Goal: Information Seeking & Learning: Learn about a topic

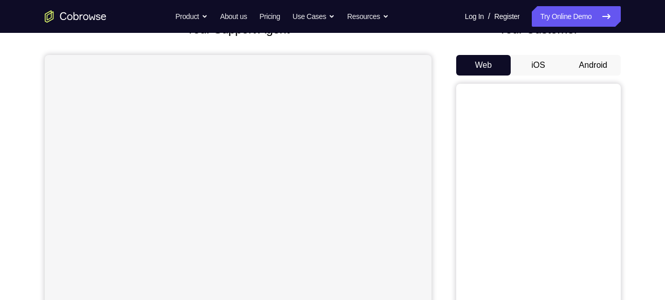
click at [591, 75] on button "Android" at bounding box center [593, 65] width 55 height 21
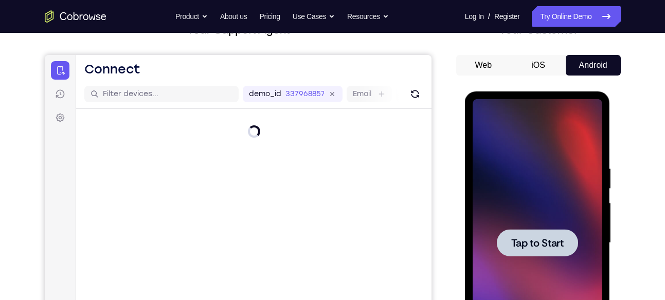
click at [486, 226] on div at bounding box center [538, 243] width 130 height 288
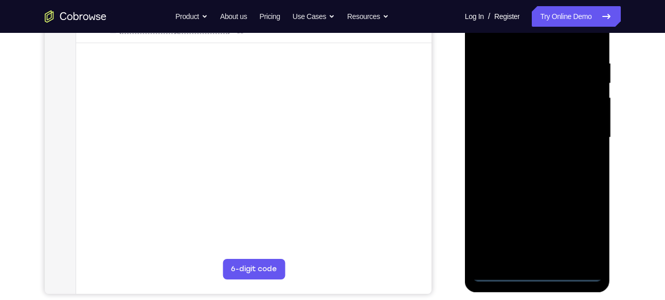
scroll to position [211, 0]
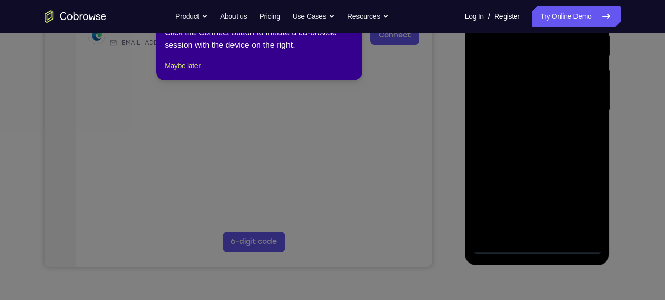
click at [179, 70] on div "1 of 8 × Click the Connect button to initiate a co-browse session with the devi…" at bounding box center [259, 40] width 206 height 80
click at [181, 71] on button "Maybe later" at bounding box center [182, 66] width 35 height 12
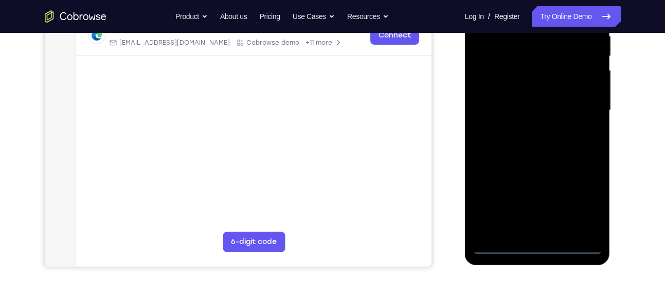
click at [542, 242] on div at bounding box center [538, 111] width 130 height 288
click at [537, 249] on div at bounding box center [538, 111] width 130 height 288
click at [576, 195] on div at bounding box center [538, 111] width 130 height 288
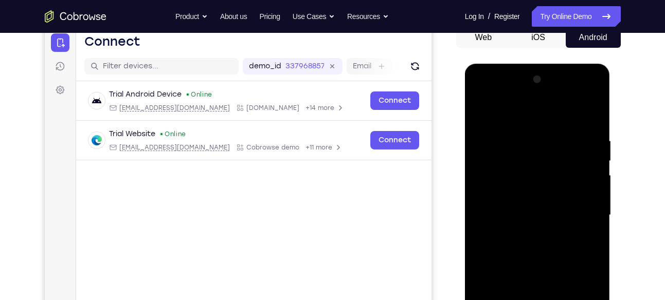
scroll to position [105, 0]
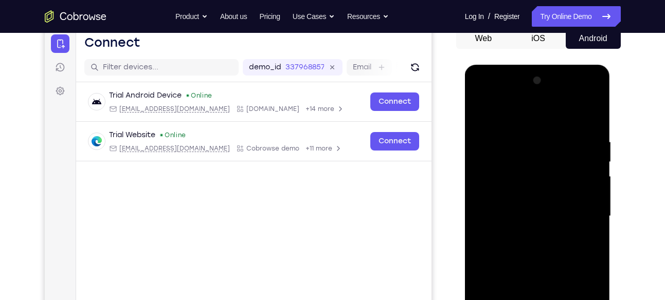
click at [525, 111] on div at bounding box center [538, 217] width 130 height 288
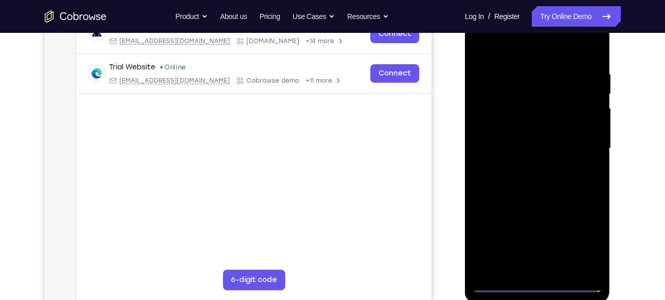
scroll to position [174, 0]
click at [579, 146] on div at bounding box center [538, 148] width 130 height 288
click at [549, 269] on div at bounding box center [538, 148] width 130 height 288
click at [525, 133] on div at bounding box center [538, 148] width 130 height 288
click at [535, 115] on div at bounding box center [538, 148] width 130 height 288
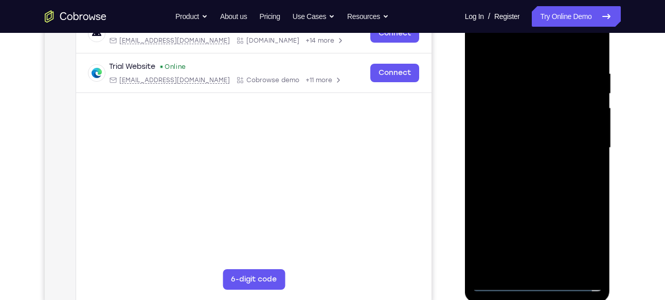
click at [535, 115] on div at bounding box center [538, 148] width 130 height 288
click at [533, 126] on div at bounding box center [538, 148] width 130 height 288
click at [526, 141] on div at bounding box center [538, 148] width 130 height 288
click at [508, 177] on div at bounding box center [538, 148] width 130 height 288
click at [521, 172] on div at bounding box center [538, 148] width 130 height 288
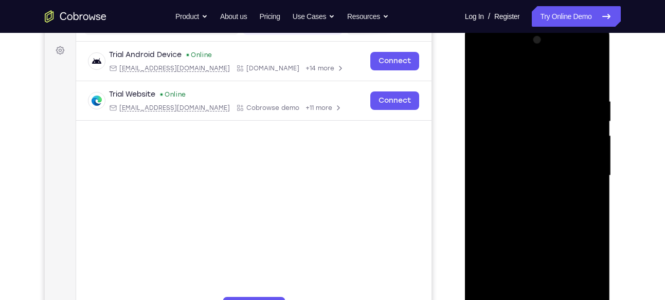
scroll to position [146, 0]
click at [523, 206] on div at bounding box center [538, 176] width 130 height 288
click at [584, 191] on div at bounding box center [538, 176] width 130 height 288
click at [548, 172] on div at bounding box center [538, 176] width 130 height 288
click at [513, 213] on div at bounding box center [538, 176] width 130 height 288
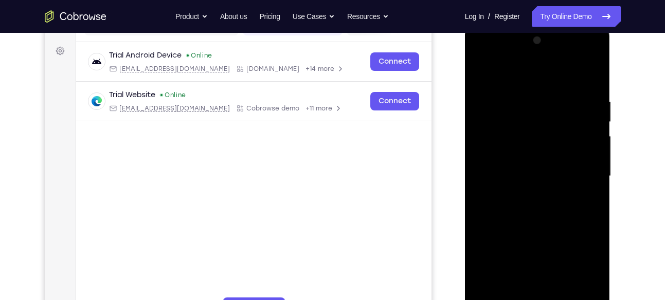
click at [546, 207] on div at bounding box center [538, 176] width 130 height 288
click at [544, 228] on div at bounding box center [538, 176] width 130 height 288
click at [546, 225] on div at bounding box center [538, 176] width 130 height 288
click at [547, 127] on div at bounding box center [538, 176] width 130 height 288
click at [524, 148] on div at bounding box center [538, 176] width 130 height 288
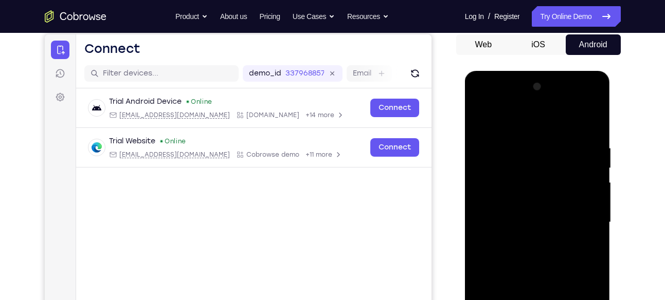
scroll to position [98, 0]
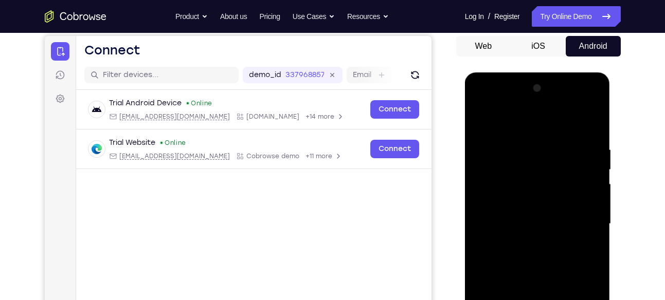
click at [535, 180] on div at bounding box center [538, 224] width 130 height 288
click at [522, 208] on div at bounding box center [538, 224] width 130 height 288
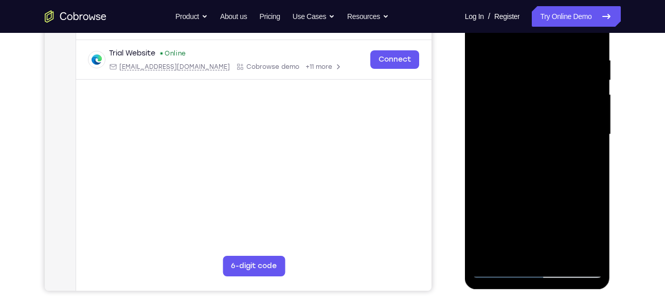
scroll to position [188, 0]
click at [537, 171] on div at bounding box center [538, 134] width 130 height 288
click at [562, 256] on div at bounding box center [538, 134] width 130 height 288
click at [534, 195] on div at bounding box center [538, 134] width 130 height 288
click at [594, 98] on div at bounding box center [538, 134] width 130 height 288
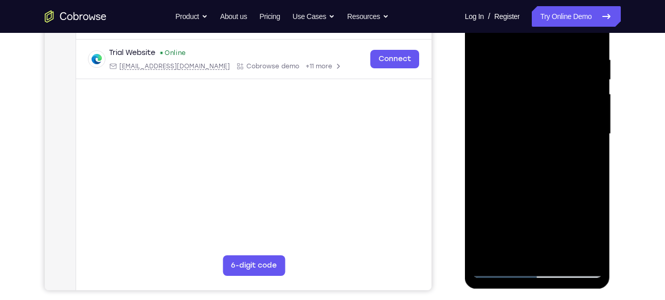
click at [596, 100] on div at bounding box center [538, 134] width 130 height 288
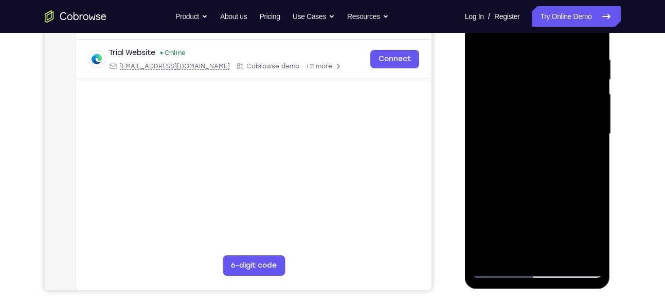
click at [581, 120] on div at bounding box center [538, 134] width 130 height 288
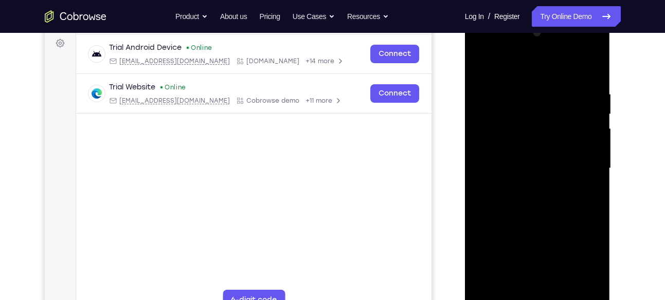
scroll to position [146, 0]
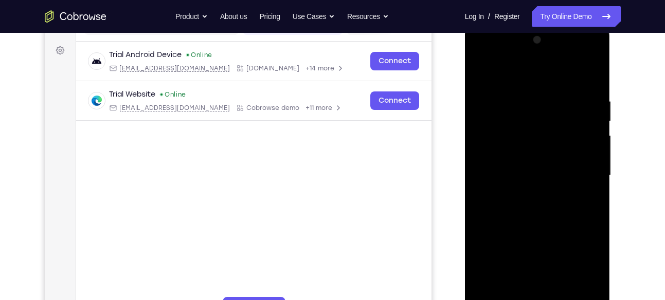
click at [489, 78] on div at bounding box center [538, 176] width 130 height 288
click at [524, 100] on div at bounding box center [538, 176] width 130 height 288
click at [591, 70] on div at bounding box center [538, 176] width 130 height 288
click at [560, 91] on div at bounding box center [538, 176] width 130 height 288
click at [589, 74] on div at bounding box center [538, 176] width 130 height 288
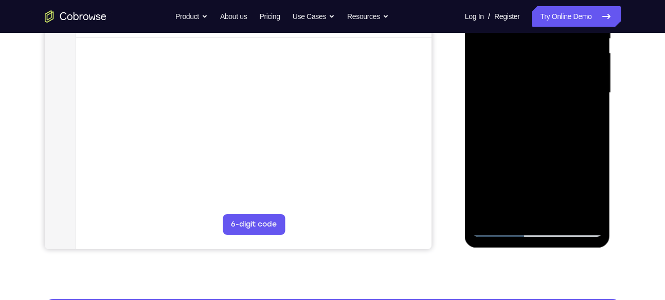
scroll to position [227, 0]
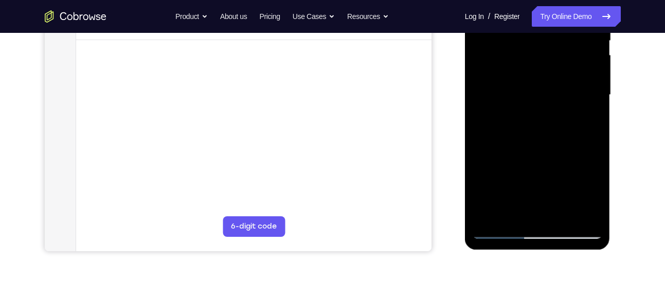
drag, startPoint x: 550, startPoint y: 188, endPoint x: 559, endPoint y: 59, distance: 128.9
click at [559, 59] on div at bounding box center [538, 95] width 130 height 288
drag, startPoint x: 553, startPoint y: 112, endPoint x: 560, endPoint y: 76, distance: 37.0
click at [560, 76] on div at bounding box center [538, 95] width 130 height 288
drag, startPoint x: 540, startPoint y: 170, endPoint x: 571, endPoint y: 73, distance: 102.6
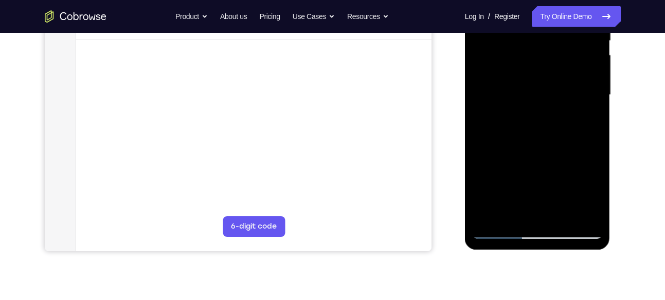
click at [571, 73] on div at bounding box center [538, 95] width 130 height 288
drag, startPoint x: 535, startPoint y: 176, endPoint x: 577, endPoint y: 62, distance: 121.6
click at [577, 62] on div at bounding box center [538, 95] width 130 height 288
drag, startPoint x: 542, startPoint y: 157, endPoint x: 565, endPoint y: 93, distance: 67.9
click at [565, 93] on div at bounding box center [538, 95] width 130 height 288
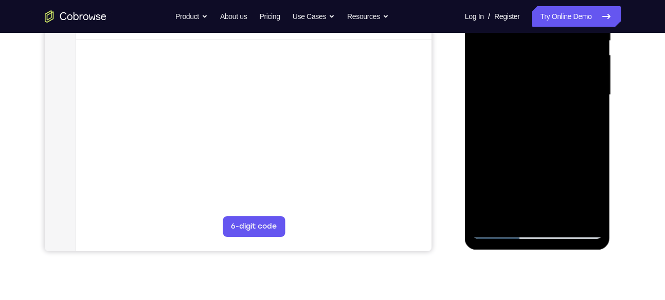
drag, startPoint x: 537, startPoint y: 190, endPoint x: 564, endPoint y: 74, distance: 119.4
click at [564, 74] on div at bounding box center [538, 95] width 130 height 288
drag, startPoint x: 553, startPoint y: 145, endPoint x: 574, endPoint y: 71, distance: 75.9
click at [574, 71] on div at bounding box center [538, 95] width 130 height 288
drag, startPoint x: 544, startPoint y: 147, endPoint x: 555, endPoint y: 127, distance: 22.8
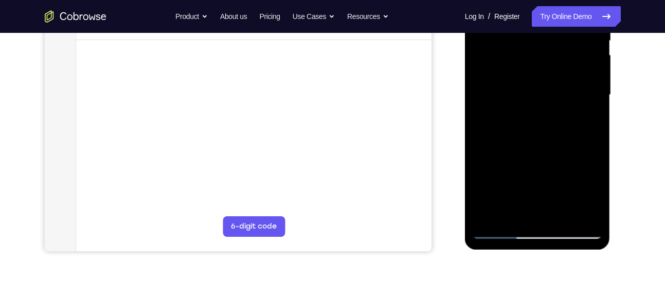
click at [555, 127] on div at bounding box center [538, 95] width 130 height 288
drag, startPoint x: 567, startPoint y: 95, endPoint x: 570, endPoint y: 82, distance: 13.8
click at [570, 82] on div at bounding box center [538, 95] width 130 height 288
click at [593, 164] on div at bounding box center [538, 95] width 130 height 288
drag, startPoint x: 558, startPoint y: 168, endPoint x: 571, endPoint y: 14, distance: 154.9
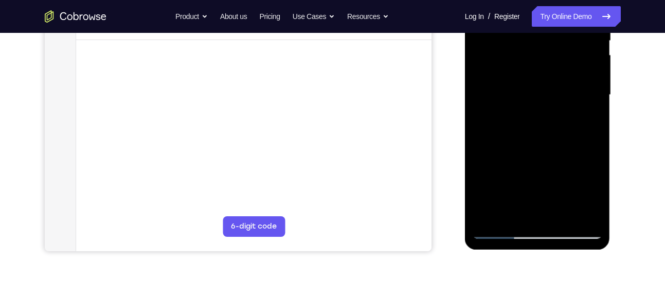
click at [571, 14] on div at bounding box center [538, 95] width 130 height 288
drag, startPoint x: 562, startPoint y: 132, endPoint x: 580, endPoint y: 72, distance: 62.5
click at [580, 72] on div at bounding box center [538, 95] width 130 height 288
click at [558, 147] on div at bounding box center [538, 95] width 130 height 288
drag, startPoint x: 558, startPoint y: 147, endPoint x: 584, endPoint y: 66, distance: 84.4
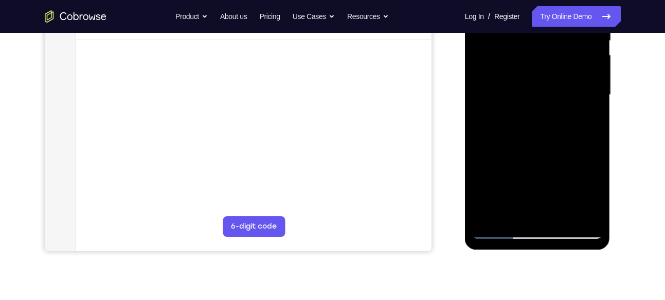
click at [584, 66] on div at bounding box center [538, 95] width 130 height 288
drag, startPoint x: 566, startPoint y: 157, endPoint x: 580, endPoint y: 73, distance: 86.0
click at [580, 73] on div at bounding box center [538, 95] width 130 height 288
drag, startPoint x: 566, startPoint y: 149, endPoint x: 581, endPoint y: 88, distance: 62.4
click at [581, 88] on div at bounding box center [538, 95] width 130 height 288
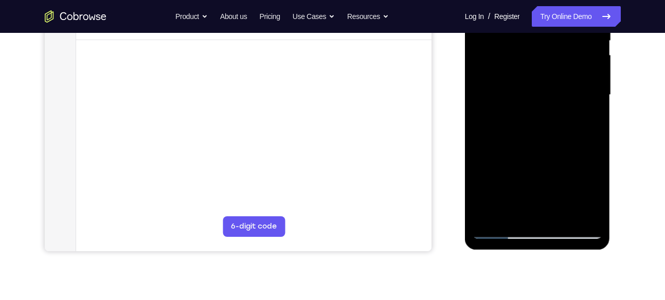
click at [595, 158] on div at bounding box center [538, 95] width 130 height 288
click at [595, 156] on div at bounding box center [538, 95] width 130 height 288
drag, startPoint x: 557, startPoint y: 190, endPoint x: 560, endPoint y: 175, distance: 15.2
click at [560, 175] on div at bounding box center [538, 95] width 130 height 288
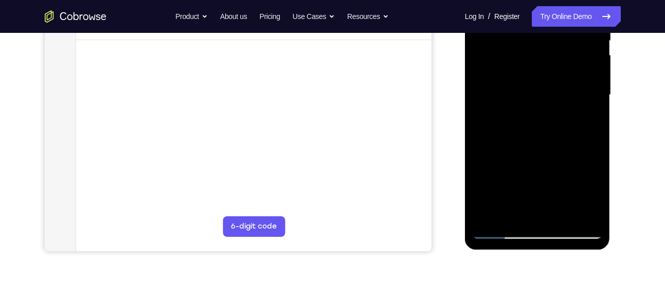
drag, startPoint x: 587, startPoint y: 75, endPoint x: 610, endPoint y: -34, distance: 111.5
click at [610, 0] on div at bounding box center [538, 97] width 147 height 309
drag, startPoint x: 544, startPoint y: 155, endPoint x: 616, endPoint y: -5, distance: 175.0
click at [612, 0] on html "Online web based iOS Simulators and Android Emulators. Run iPhone, iPad, Mobile…" at bounding box center [538, 97] width 147 height 309
drag, startPoint x: 547, startPoint y: 139, endPoint x: 577, endPoint y: 48, distance: 96.0
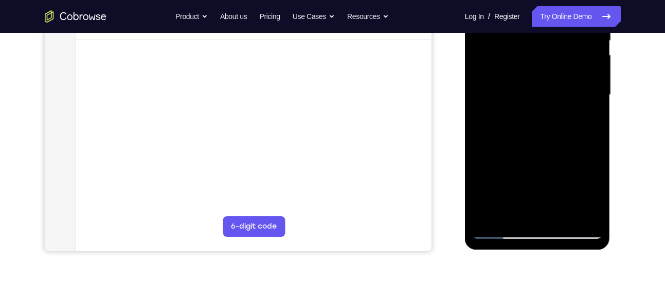
click at [577, 48] on div at bounding box center [538, 95] width 130 height 288
drag, startPoint x: 538, startPoint y: 158, endPoint x: 574, endPoint y: 67, distance: 98.4
click at [574, 67] on div at bounding box center [538, 95] width 130 height 288
drag, startPoint x: 547, startPoint y: 159, endPoint x: 577, endPoint y: 60, distance: 103.5
click at [577, 60] on div at bounding box center [538, 95] width 130 height 288
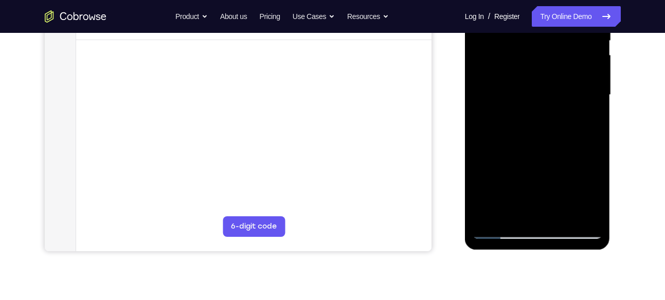
drag, startPoint x: 538, startPoint y: 141, endPoint x: 567, endPoint y: 68, distance: 78.9
click at [567, 68] on div at bounding box center [538, 95] width 130 height 288
drag, startPoint x: 564, startPoint y: 130, endPoint x: 586, endPoint y: 81, distance: 53.9
click at [586, 81] on div at bounding box center [538, 95] width 130 height 288
drag, startPoint x: 558, startPoint y: 104, endPoint x: 564, endPoint y: 92, distance: 14.5
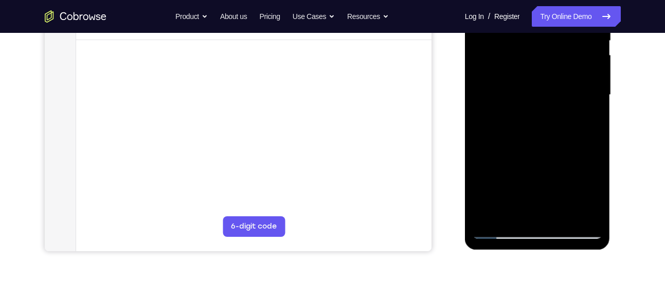
click at [564, 92] on div at bounding box center [538, 95] width 130 height 288
drag, startPoint x: 530, startPoint y: 106, endPoint x: 550, endPoint y: 67, distance: 44.6
click at [550, 67] on div at bounding box center [538, 95] width 130 height 288
drag, startPoint x: 565, startPoint y: 160, endPoint x: 579, endPoint y: 53, distance: 108.4
click at [579, 53] on div at bounding box center [538, 95] width 130 height 288
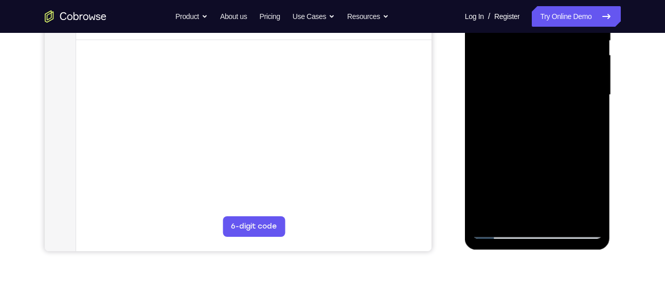
click at [598, 110] on div at bounding box center [538, 95] width 130 height 288
click at [596, 110] on div at bounding box center [538, 95] width 130 height 288
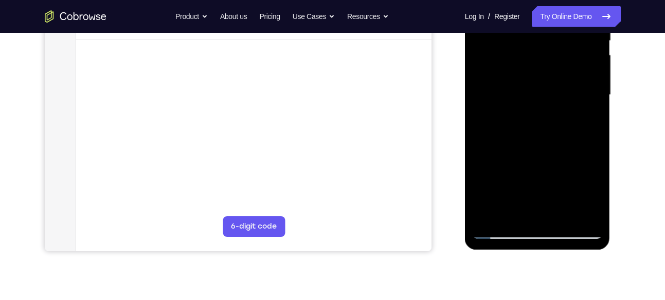
drag, startPoint x: 567, startPoint y: 157, endPoint x: 600, endPoint y: 49, distance: 112.8
click at [600, 49] on div at bounding box center [538, 95] width 130 height 288
drag, startPoint x: 550, startPoint y: 135, endPoint x: 588, endPoint y: 54, distance: 89.1
click at [588, 54] on div at bounding box center [538, 95] width 130 height 288
drag, startPoint x: 548, startPoint y: 178, endPoint x: 605, endPoint y: 74, distance: 119.2
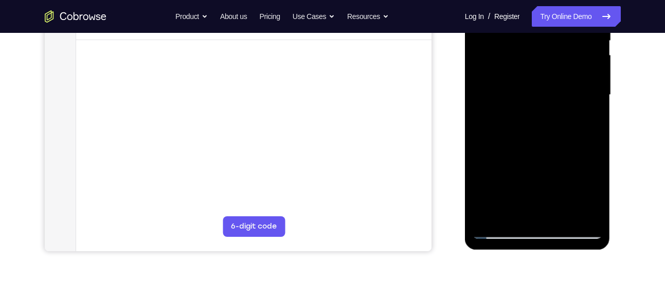
click at [605, 74] on div at bounding box center [538, 96] width 146 height 307
drag, startPoint x: 543, startPoint y: 179, endPoint x: 605, endPoint y: 53, distance: 140.8
click at [605, 53] on div at bounding box center [538, 96] width 146 height 307
drag, startPoint x: 538, startPoint y: 175, endPoint x: 590, endPoint y: 67, distance: 119.6
click at [590, 67] on div at bounding box center [538, 95] width 130 height 288
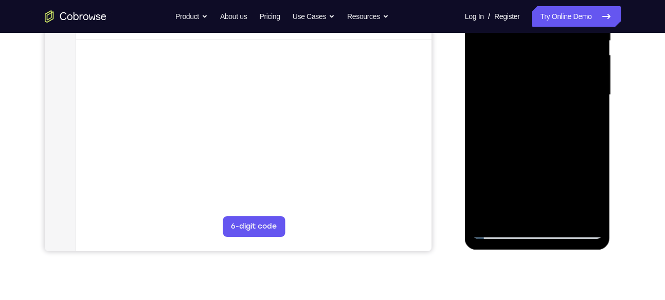
drag, startPoint x: 550, startPoint y: 166, endPoint x: 611, endPoint y: 36, distance: 143.4
click at [611, 36] on div at bounding box center [538, 97] width 147 height 309
drag, startPoint x: 542, startPoint y: 166, endPoint x: 601, endPoint y: 67, distance: 114.7
click at [601, 67] on div at bounding box center [538, 95] width 130 height 288
drag, startPoint x: 534, startPoint y: 175, endPoint x: 560, endPoint y: 117, distance: 63.6
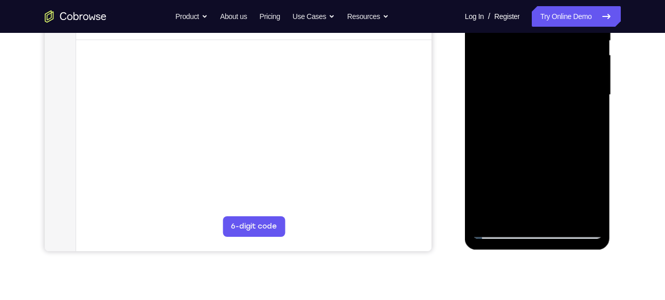
click at [560, 117] on div at bounding box center [538, 95] width 130 height 288
drag, startPoint x: 571, startPoint y: 71, endPoint x: 594, endPoint y: 25, distance: 51.1
click at [594, 25] on div at bounding box center [538, 95] width 130 height 288
drag, startPoint x: 532, startPoint y: 173, endPoint x: 583, endPoint y: 111, distance: 80.1
click at [583, 111] on div at bounding box center [538, 95] width 130 height 288
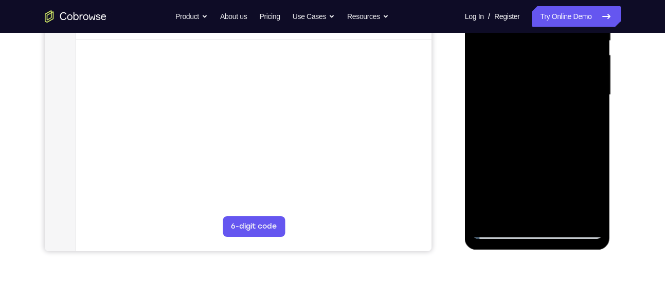
drag, startPoint x: 553, startPoint y: 171, endPoint x: 599, endPoint y: 83, distance: 99.2
click at [599, 83] on div at bounding box center [538, 95] width 130 height 288
drag, startPoint x: 546, startPoint y: 165, endPoint x: 599, endPoint y: 57, distance: 121.0
click at [599, 57] on div at bounding box center [538, 95] width 130 height 288
drag, startPoint x: 550, startPoint y: 135, endPoint x: 580, endPoint y: 100, distance: 46.7
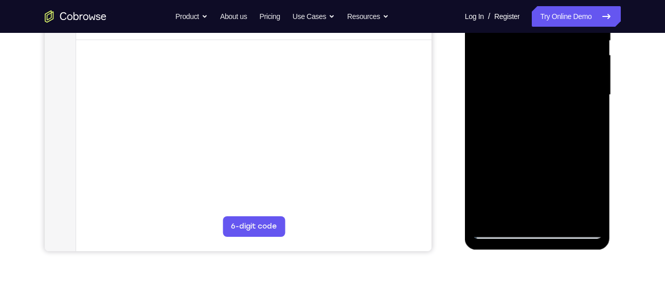
click at [580, 100] on div at bounding box center [538, 95] width 130 height 288
drag, startPoint x: 560, startPoint y: 163, endPoint x: 581, endPoint y: 119, distance: 48.3
click at [581, 119] on div at bounding box center [538, 95] width 130 height 288
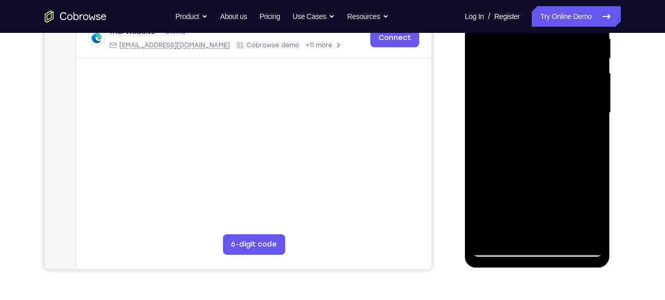
scroll to position [207, 0]
